Goal: Transaction & Acquisition: Purchase product/service

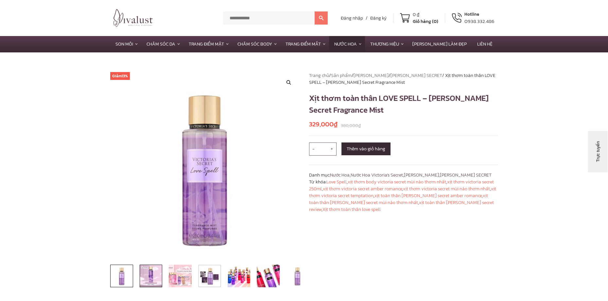
click at [158, 280] on img at bounding box center [151, 275] width 23 height 23
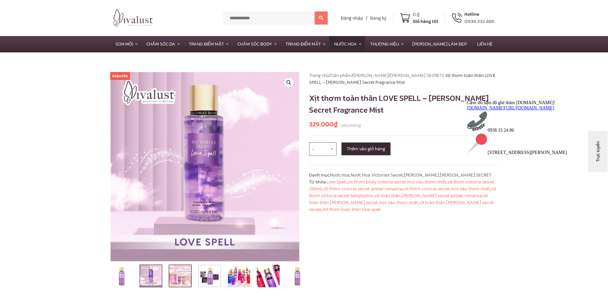
click at [180, 280] on img at bounding box center [180, 275] width 23 height 23
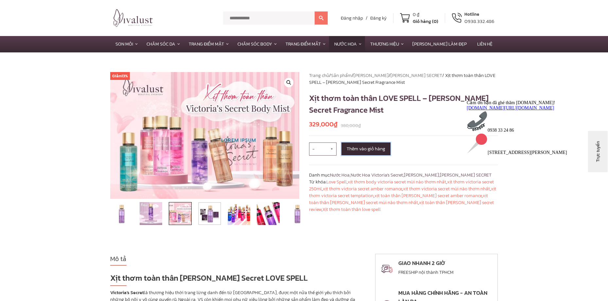
click at [360, 150] on button "Thêm vào giỏ hàng" at bounding box center [366, 148] width 49 height 13
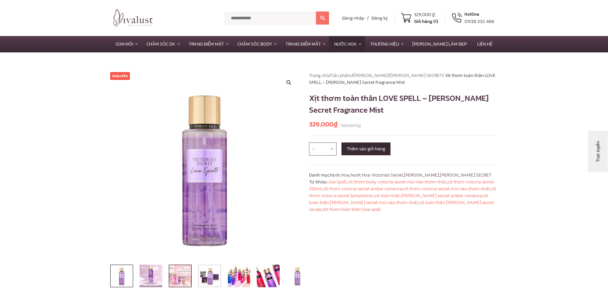
click at [177, 278] on img at bounding box center [180, 275] width 23 height 23
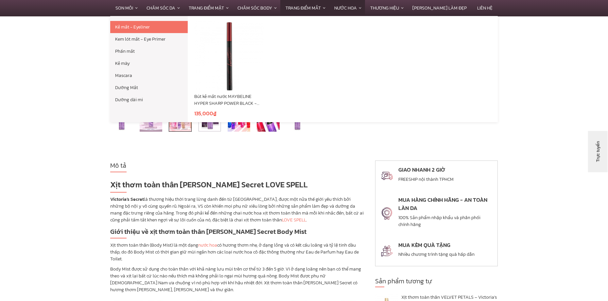
scroll to position [33, 0]
